Goal: Transaction & Acquisition: Purchase product/service

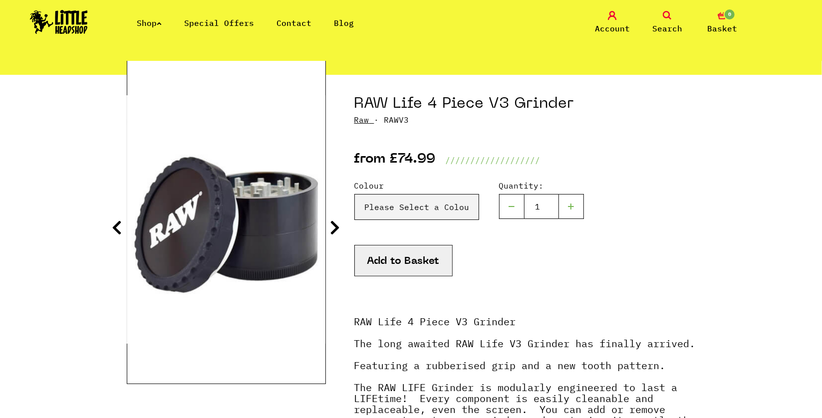
scroll to position [100, 0]
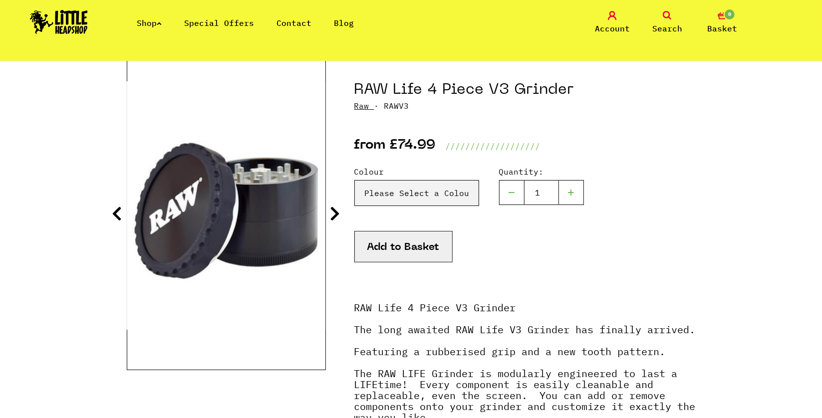
click at [336, 212] on icon at bounding box center [336, 214] width 10 height 16
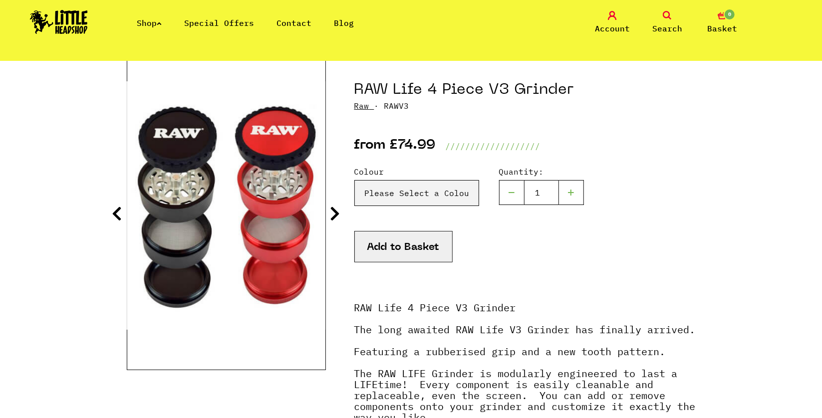
click at [336, 212] on icon at bounding box center [336, 214] width 10 height 16
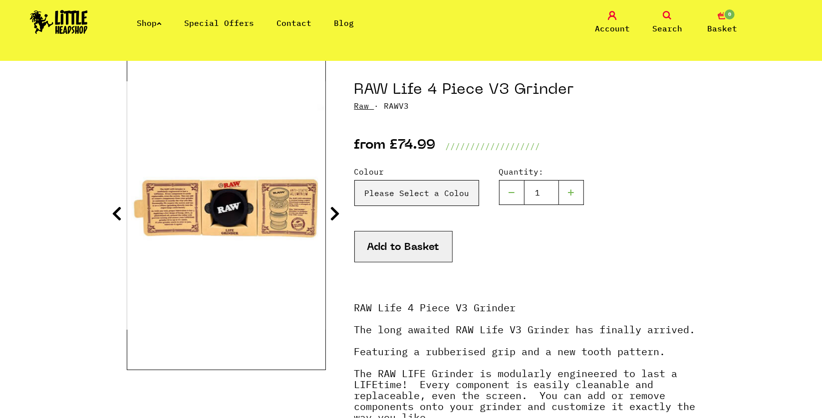
click at [336, 212] on icon at bounding box center [336, 214] width 10 height 16
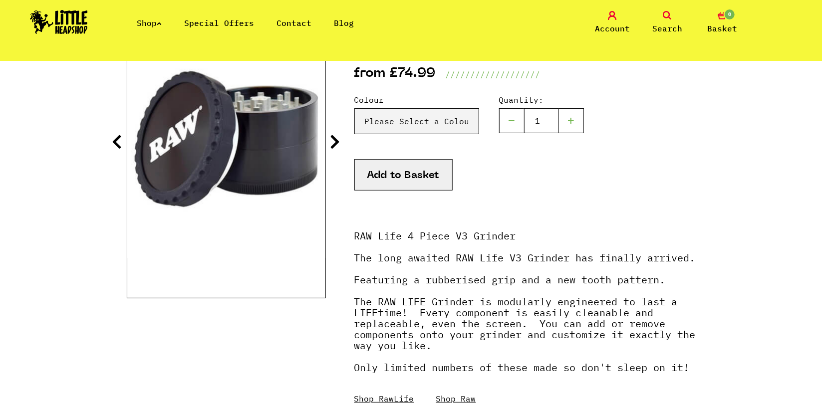
scroll to position [150, 0]
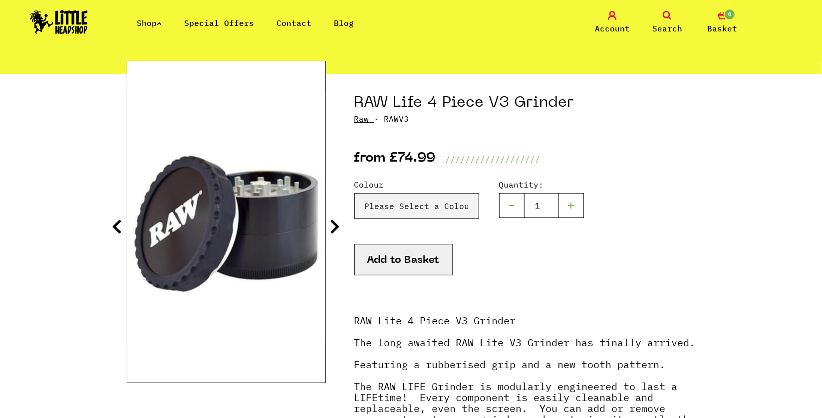
scroll to position [100, 0]
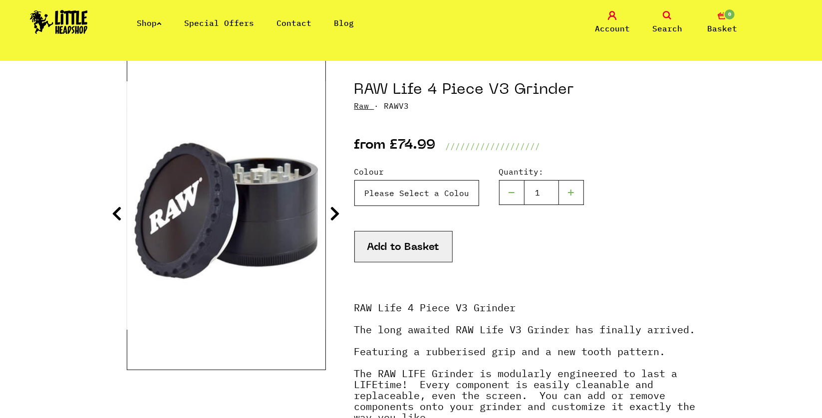
click at [415, 189] on select "Please Select a Colour Red - £74.99 Black - £74.99" at bounding box center [417, 193] width 125 height 26
select select "883"
click at [355, 180] on select "Please Select a Colour Red - £74.99 Black - £74.99" at bounding box center [417, 193] width 125 height 26
click at [401, 190] on select "Please Select a Colour Red - £74.99 Black - £74.99" at bounding box center [417, 193] width 125 height 26
click at [355, 180] on select "Please Select a Colour Red - £74.99 Black - £74.99" at bounding box center [417, 193] width 125 height 26
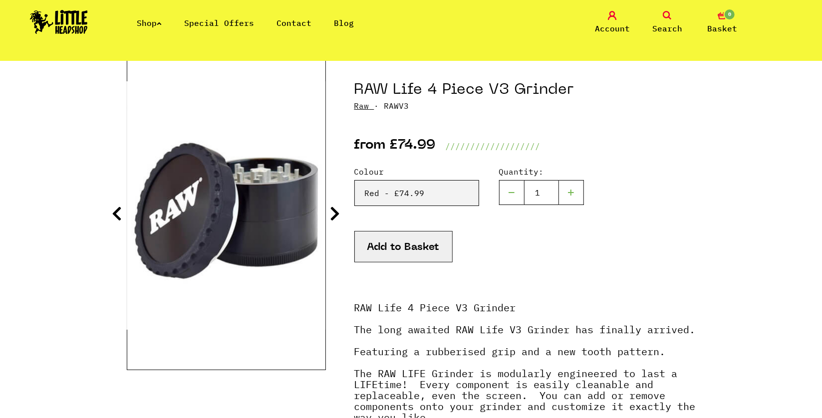
click at [334, 210] on icon at bounding box center [336, 214] width 10 height 16
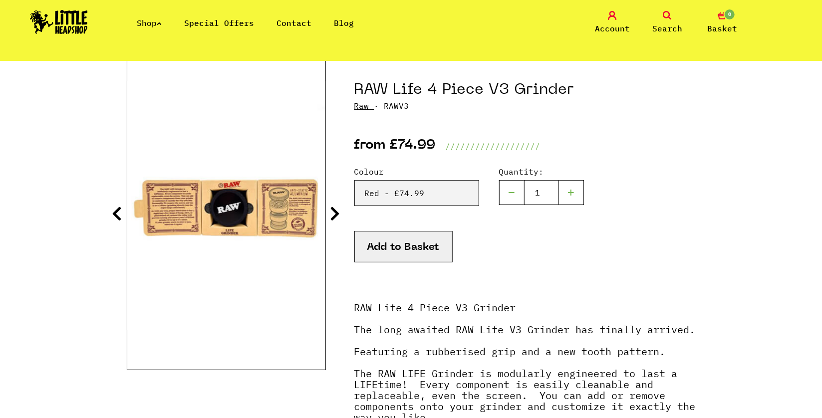
drag, startPoint x: 577, startPoint y: 337, endPoint x: 583, endPoint y: 344, distance: 9.2
drag, startPoint x: 583, startPoint y: 344, endPoint x: 487, endPoint y: 293, distance: 108.8
click at [487, 293] on p at bounding box center [526, 298] width 342 height 10
